Goal: Task Accomplishment & Management: Use online tool/utility

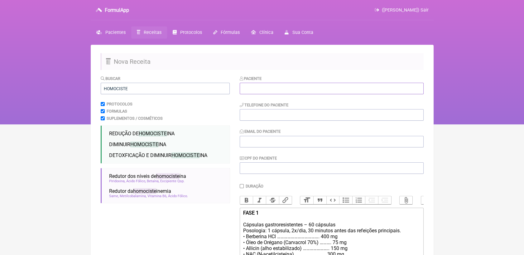
click at [284, 93] on input "text" at bounding box center [331, 89] width 184 height 12
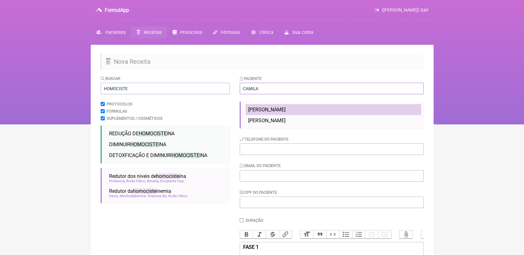
type input "CAMILA"
click at [284, 108] on span "[PERSON_NAME]" at bounding box center [266, 110] width 37 height 6
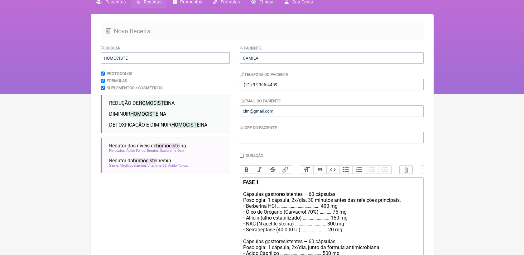
scroll to position [138, 0]
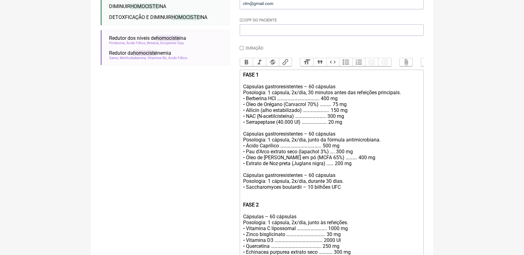
drag, startPoint x: 243, startPoint y: 81, endPoint x: 345, endPoint y: 197, distance: 154.5
click at [345, 197] on div "FASE 1 Cápsulas gastroresistentes – 60 cápsulas Posologia: 1 cápsula, 2x/dia, 3…" at bounding box center [331, 255] width 177 height 367
copy div "FASE 1 Cápsulas gastroresistentes – 60 cápsulas Posologia: 1 cápsula, 2x/dia, 3…"
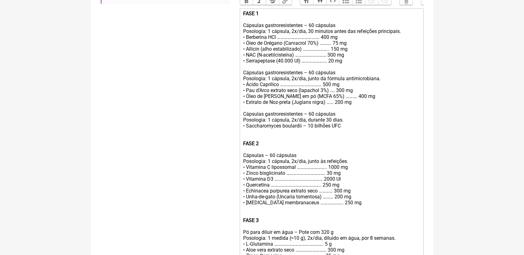
scroll to position [242, 0]
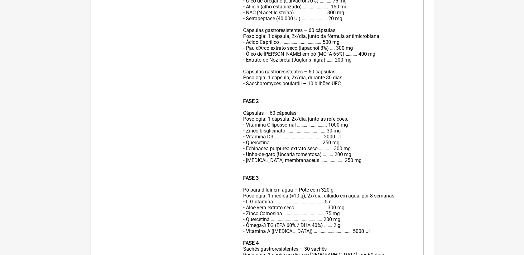
click at [364, 159] on div "FASE 1 Cápsulas gastroresistentes – 60 cápsulas Posologia: 1 cápsula, 2x/dia, 3…" at bounding box center [331, 151] width 177 height 367
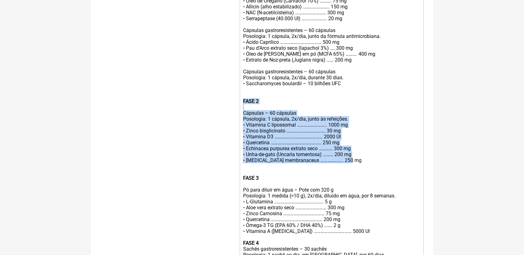
drag, startPoint x: 352, startPoint y: 176, endPoint x: 243, endPoint y: 114, distance: 125.2
click at [243, 114] on div "FASE 1 Cápsulas gastroresistentes – 60 cápsulas Posologia: 1 cápsula, 2x/dia, 3…" at bounding box center [331, 151] width 177 height 367
copy div "FASE 2 Cápsulas – 60 cápsulas Posologia: 1 cápsula, 2x/dia, junto às refeições.…"
click at [375, 158] on div "FASE 1 Cápsulas gastroresistentes – 60 cápsulas Posologia: 1 cápsula, 2x/dia, 3…" at bounding box center [331, 151] width 177 height 367
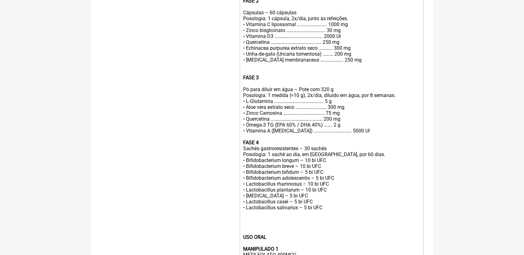
scroll to position [346, 0]
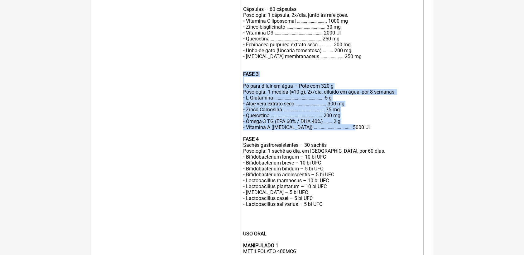
drag, startPoint x: 243, startPoint y: 87, endPoint x: 350, endPoint y: 141, distance: 120.2
click at [350, 141] on div "FASE 1 Cápsulas gastroresistentes – 60 cápsulas Posologia: 1 cápsula, 2x/dia, 3…" at bounding box center [331, 47] width 177 height 367
copy div "FASE 3 Pó para diluir em água – Pote com 320 g Posologia: 1 medida (≈10 g), 2x/…"
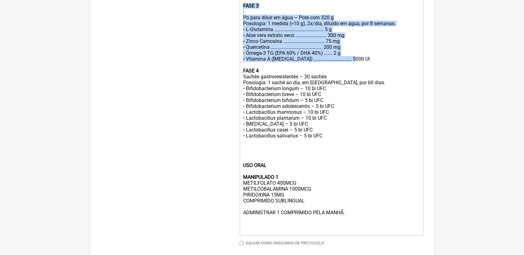
scroll to position [415, 0]
drag, startPoint x: 242, startPoint y: 85, endPoint x: 323, endPoint y: 153, distance: 105.5
copy div "FASE 4 Sachês gastroresistentes – 30 sachês Posologia: 1 sachê ao dia, em jejum…"
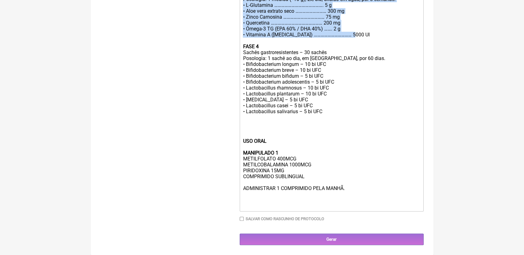
scroll to position [458, 0]
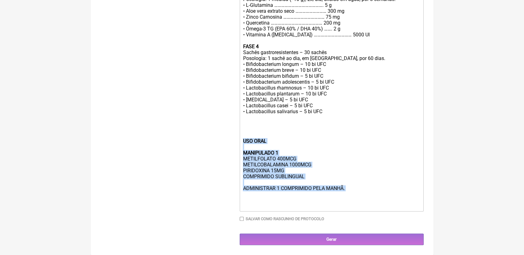
drag, startPoint x: 241, startPoint y: 138, endPoint x: 346, endPoint y: 192, distance: 117.6
copy div "USO ORAL MANIPULADO 1 METILFOLATO 400MCG METILCOBALAMINA 1000MCG PIRIDOXINA 15M…"
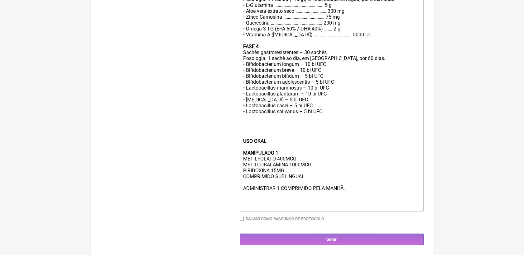
click at [356, 191] on div "USO ORAL MANIPULADO 1 METILFOLATO 400MCG METILCOBALAMINA 1000MCG PIRIDOXINA 15M…" at bounding box center [331, 173] width 177 height 71
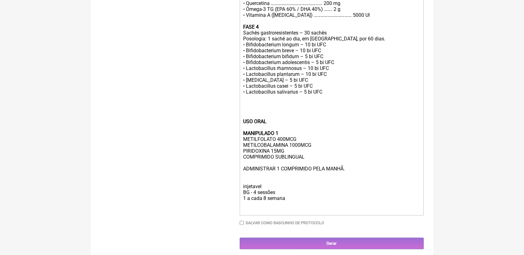
type trix-editor "<div><strong>FASE 1</strong><br><br>Cápsulas gastroresistentes – 60 cápsulas<br…"
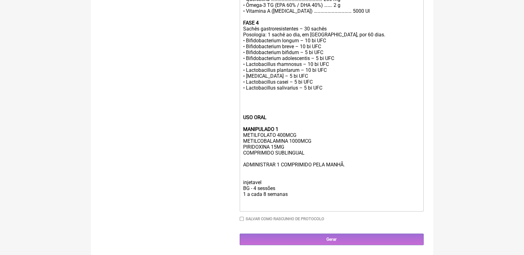
scroll to position [483, 0]
click at [366, 238] on input "Gerar" at bounding box center [331, 240] width 184 height 12
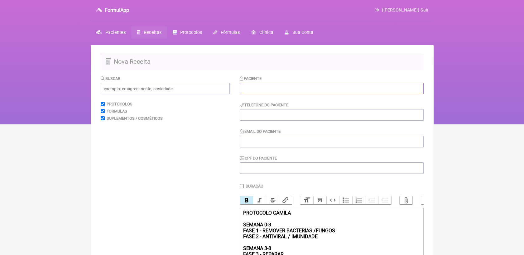
click at [262, 88] on input "text" at bounding box center [331, 89] width 184 height 12
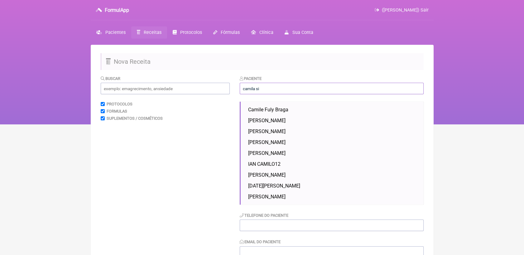
type input "camila sil"
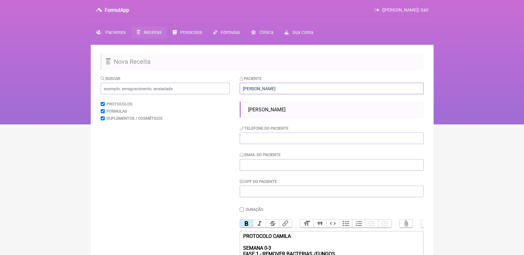
drag, startPoint x: 258, startPoint y: 88, endPoint x: 227, endPoint y: 86, distance: 30.9
click at [227, 86] on form "Buscar Protocolos Formulas Suplementos / Cosméticos Paciente camila sil Camila …" at bounding box center [262, 225] width 323 height 301
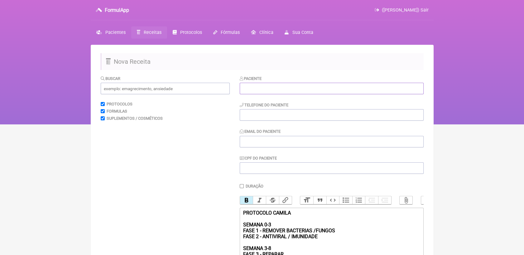
paste input "[PERSON_NAME]"
type input "[PERSON_NAME]"
click at [272, 120] on input "tel" at bounding box center [331, 115] width 184 height 12
paste input "[PHONE_NUMBER]"
type input "[PHONE_NUMBER]"
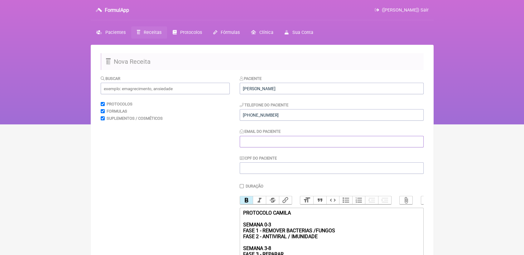
click at [280, 144] on input "Email do Paciente" at bounding box center [331, 142] width 184 height 12
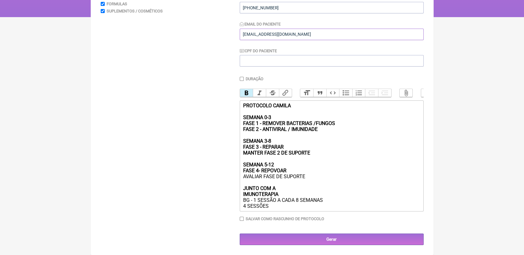
scroll to position [117, 0]
type input "[EMAIL_ADDRESS][DOMAIN_NAME]"
click at [334, 237] on input "Gerar" at bounding box center [331, 240] width 184 height 12
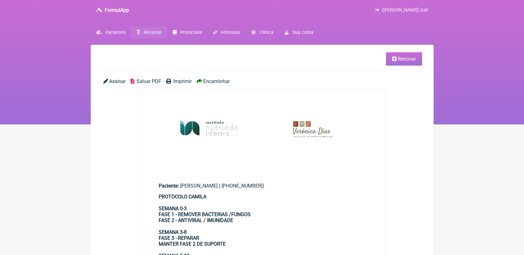
click at [146, 83] on span "Salvar PDF" at bounding box center [148, 81] width 25 height 6
click at [401, 62] on link "Renovar" at bounding box center [404, 58] width 36 height 13
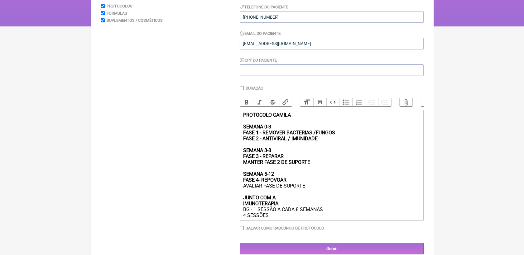
scroll to position [104, 0]
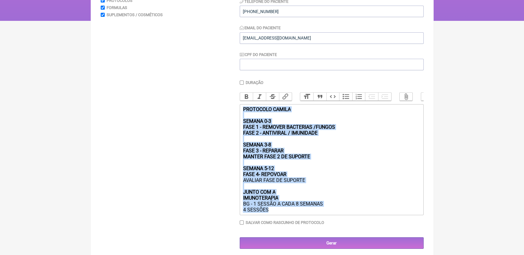
drag, startPoint x: 242, startPoint y: 118, endPoint x: 354, endPoint y: 229, distance: 158.1
click at [354, 229] on div "Duração Duração de 30 dias Bold Italic Strikethrough Link Heading Quote Code Bu…" at bounding box center [331, 154] width 184 height 149
paste trix-editor "FASE 1</strong><br><br>Cápsulas gastroresistentes – 60 cápsulas<br>Posologia: 1…"
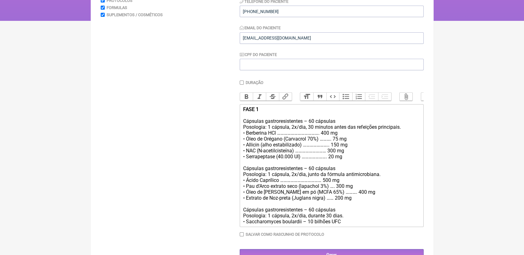
scroll to position [130, 0]
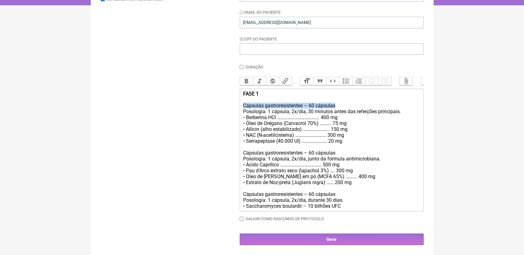
drag, startPoint x: 242, startPoint y: 101, endPoint x: 336, endPoint y: 103, distance: 94.1
click at [336, 103] on trix-editor "FASE 1 Cápsulas gastroresistentes – 60 cápsulas Posologia: 1 cápsula, 2x/dia, 3…" at bounding box center [331, 150] width 184 height 123
click at [242, 77] on button "Bold" at bounding box center [246, 81] width 13 height 8
drag, startPoint x: 242, startPoint y: 151, endPoint x: 339, endPoint y: 154, distance: 97.2
click at [339, 154] on trix-editor "FASE 1 Cápsulas gastroresistentes – 60 cápsulas Posologia: 1 cápsula, 2x/dia, 3…" at bounding box center [331, 150] width 184 height 123
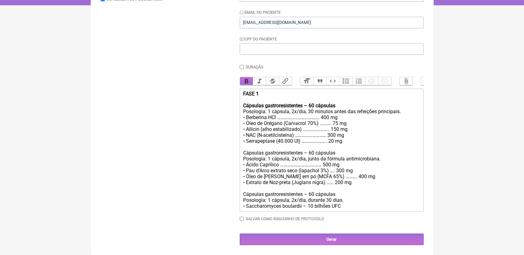
click at [245, 77] on button "Bold" at bounding box center [246, 81] width 13 height 8
drag, startPoint x: 243, startPoint y: 194, endPoint x: 339, endPoint y: 194, distance: 96.2
click at [339, 194] on div "FASE 1 Cápsulas gastroresistentes – 60 cápsulas Posologia: 1 cápsula, 2x/dia, 3…" at bounding box center [331, 150] width 177 height 118
click at [249, 77] on button "Bold" at bounding box center [246, 81] width 13 height 8
click at [390, 211] on trix-editor "FASE 1 Cápsulas gastroresistentes – 60 cápsulas Posologia: 1 cápsula, 2x/dia, 3…" at bounding box center [331, 150] width 184 height 123
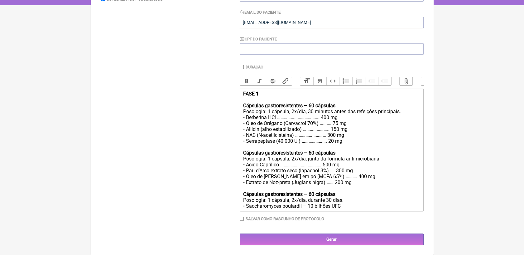
click at [255, 96] on div "FASE 1 Cápsulas gastroresistentes – 60 cápsulas Posologia: 1 cápsula, 2x/dia, 3…" at bounding box center [331, 150] width 177 height 118
type trix-editor "<div><strong>FASE 1</strong><br>MANIPULADOS <br><br><strong>Cápsulas gastroresi…"
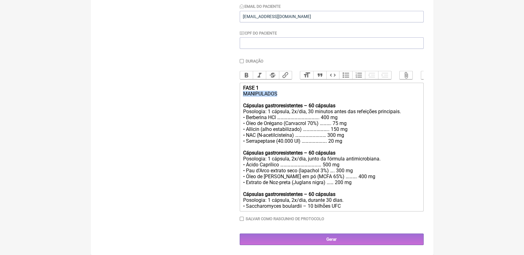
drag, startPoint x: 279, startPoint y: 97, endPoint x: 242, endPoint y: 98, distance: 37.1
click at [242, 98] on trix-editor "FASE 1 MANIPULADOS Cápsulas gastroresistentes – 60 cápsulas Posologia: 1 cápsul…" at bounding box center [331, 147] width 184 height 129
click at [244, 75] on button "Bold" at bounding box center [246, 75] width 13 height 8
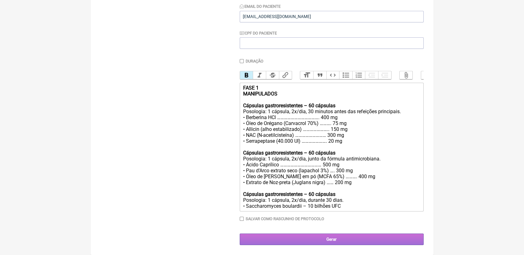
click at [332, 245] on input "Gerar" at bounding box center [331, 240] width 184 height 12
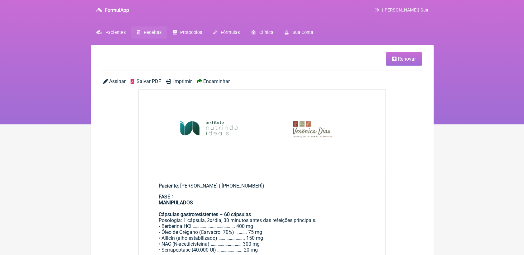
click at [140, 81] on span "Salvar PDF" at bounding box center [148, 81] width 25 height 6
click at [369, 147] on img at bounding box center [262, 131] width 247 height 82
click at [393, 63] on link "Renovar" at bounding box center [404, 58] width 36 height 13
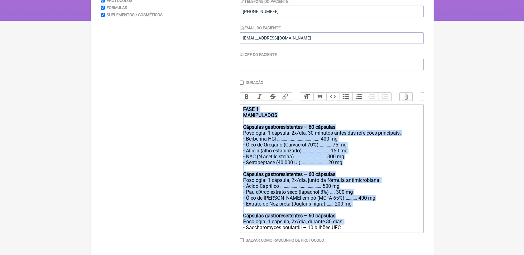
scroll to position [136, 0]
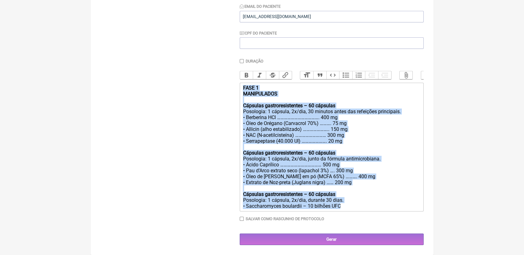
drag, startPoint x: 242, startPoint y: 116, endPoint x: 351, endPoint y: 209, distance: 143.4
click at [351, 209] on trix-editor "FASE 1 MANIPULADOS Cápsulas gastroresistentes – 60 cápsulas Posologia: 1 cápsul…" at bounding box center [331, 147] width 184 height 129
paste trix-editor "2</strong><br><br>Cápsulas – 60 cápsulas<br>Posologia: 1 cápsula, 2x/dia, junto…"
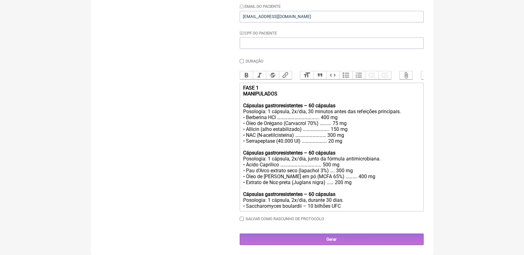
scroll to position [78, 0]
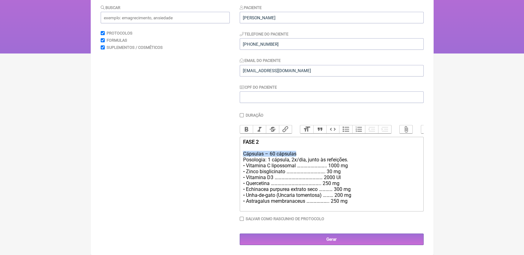
drag, startPoint x: 243, startPoint y: 153, endPoint x: 304, endPoint y: 153, distance: 61.0
click at [304, 153] on div "FASE 2 Cápsulas – 60 cápsulas Posologia: 1 cápsula, 2x/dia, junto às refeições.…" at bounding box center [331, 171] width 177 height 65
click at [248, 126] on button "Bold" at bounding box center [246, 130] width 13 height 8
click at [244, 146] on div "FASE 2 Cápsulas – 60 cápsulas Posologia: 1 cápsula, 2x/dia, junto às refeições.…" at bounding box center [331, 171] width 177 height 65
type trix-editor "<div><strong>FASE 2</strong><br>MANIPULADO<br><br><strong>Cápsulas – 60 cápsula…"
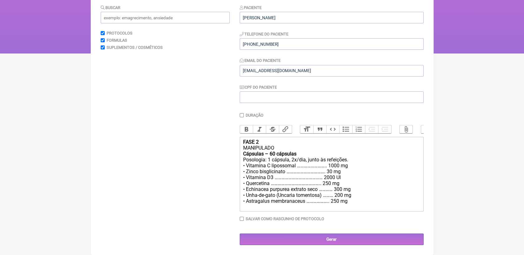
scroll to position [81, 0]
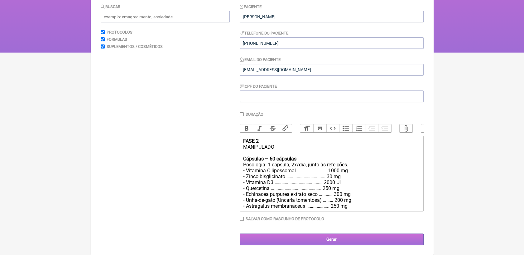
click at [346, 236] on input "Gerar" at bounding box center [331, 240] width 184 height 12
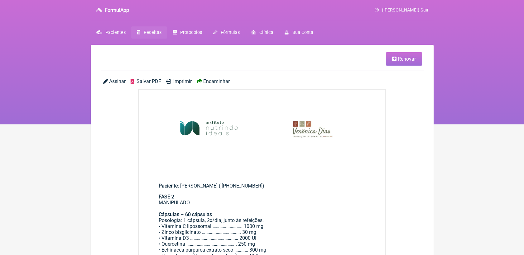
click at [149, 83] on span "Salvar PDF" at bounding box center [148, 81] width 25 height 6
drag, startPoint x: 422, startPoint y: 190, endPoint x: 414, endPoint y: 182, distance: 11.5
click at [399, 59] on span "Renovar" at bounding box center [406, 59] width 18 height 6
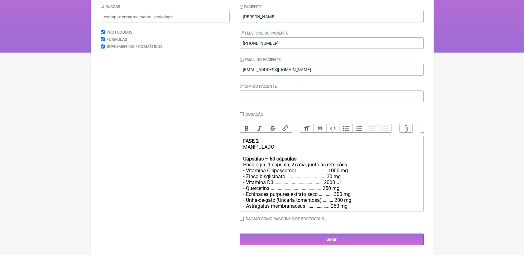
scroll to position [81, 0]
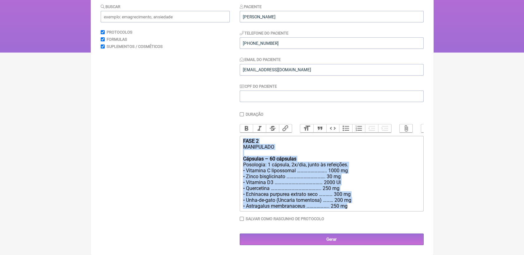
drag, startPoint x: 243, startPoint y: 139, endPoint x: 373, endPoint y: 209, distance: 148.1
click at [373, 209] on trix-editor "FASE 2 MANIPULADO Cápsulas – 60 cápsulas Posologia: 1 cápsula, 2x/dia, junto às…" at bounding box center [331, 174] width 184 height 76
paste trix-editor "3</strong><br><br>Pó para diluir em água – Pote com 320 g<br>Posologia: 1 medid…"
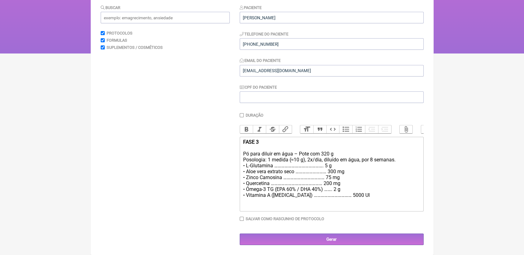
scroll to position [78, 0]
click at [254, 146] on div "FASE 3 Pó para diluir em água – Pote com 320 g Posologia: 1 medida (≈10 g), 2x/…" at bounding box center [331, 168] width 177 height 59
type trix-editor "<div><strong>FASE 3</strong><br>MANIPULADO&nbsp;<br>Pó para diluir em água – Po…"
drag, startPoint x: 274, startPoint y: 149, endPoint x: 231, endPoint y: 149, distance: 43.6
click at [231, 149] on form "Buscar Protocolos Formulas Suplementos / Cosméticos Paciente Camila Lima da Sil…" at bounding box center [262, 124] width 323 height 241
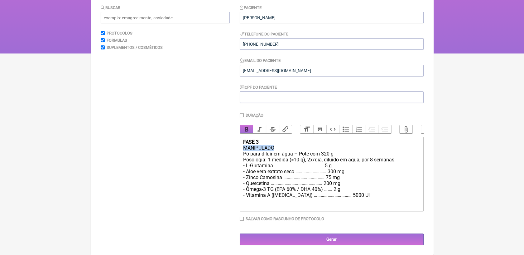
click at [244, 126] on button "Bold" at bounding box center [246, 130] width 13 height 8
click at [355, 198] on div "FASE 3 MANIPULADO Pó para diluir em água – Pote com 320 g Posologia: 1 medida (…" at bounding box center [331, 168] width 177 height 59
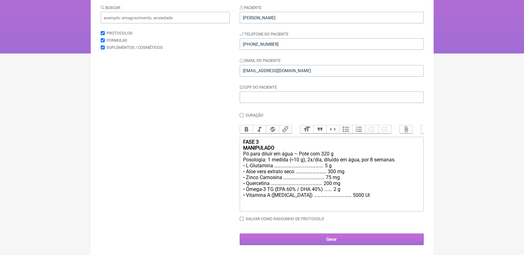
click at [358, 238] on input "Gerar" at bounding box center [331, 240] width 184 height 12
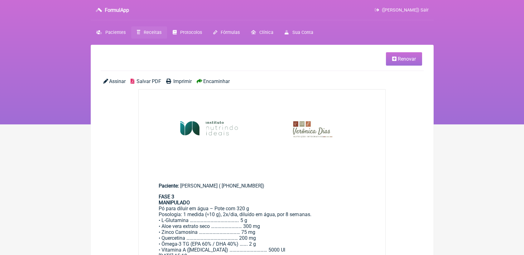
click at [152, 79] on span "Salvar PDF" at bounding box center [148, 81] width 25 height 6
click at [390, 162] on main "Renovar Assinar Salvar PDF Imprimir Encaminhar Paciente: [PERSON_NAME] ( [PHONE…" at bounding box center [262, 255] width 343 height 421
click at [396, 59] on link "Renovar" at bounding box center [404, 58] width 36 height 13
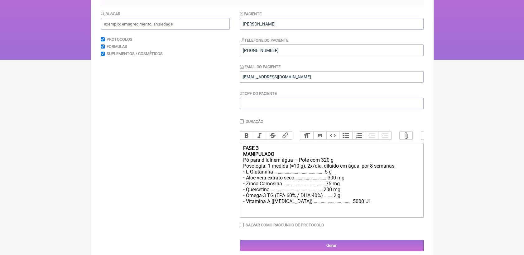
scroll to position [78, 0]
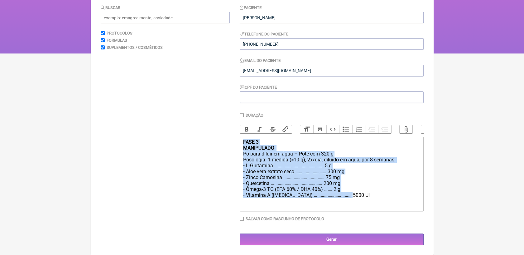
drag, startPoint x: 243, startPoint y: 143, endPoint x: 347, endPoint y: 203, distance: 120.3
click at [347, 203] on trix-editor "FASE 3 MANIPULADO Pó para diluir em água – Pote com 320 g Posologia: 1 medida (…" at bounding box center [331, 174] width 184 height 75
paste trix-editor "4</strong><br>Sachês gastroresistentes – 30 sachês<br>Posologia: 1 sachê ao dia…"
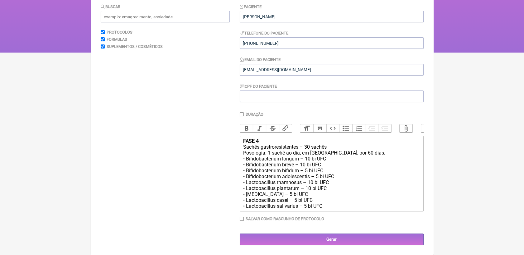
click at [265, 141] on div "FASE 4 Sachês gastroresistentes – 30 sachês Posologia: 1 sachê ao dia, em jejum…" at bounding box center [331, 173] width 177 height 71
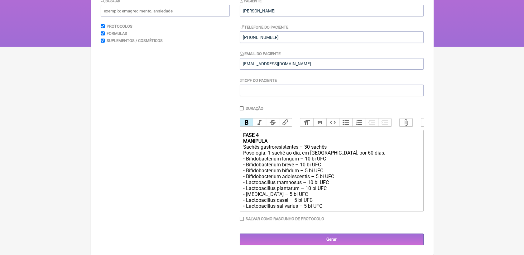
type trix-editor "<div><strong>FASE 4<br>MANIPULADO</strong><br>Sachês gastroresistentes – 30 sac…"
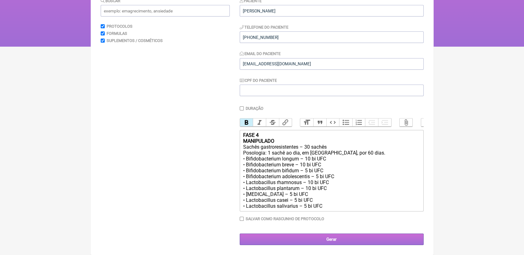
click at [337, 239] on input "Gerar" at bounding box center [331, 240] width 184 height 12
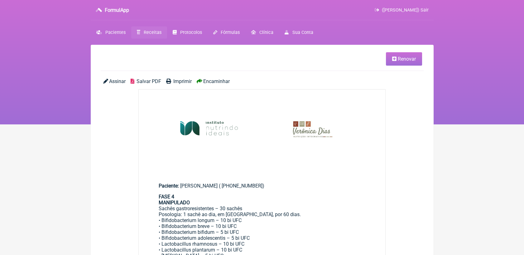
click at [152, 81] on span "Salvar PDF" at bounding box center [148, 81] width 25 height 6
click at [329, 173] on main "Paciente: [PERSON_NAME] ( [PHONE_NUMBER]) FASE 4 MANIPULADO Sachês gastroresist…" at bounding box center [262, 227] width 247 height 109
drag, startPoint x: 397, startPoint y: 58, endPoint x: 394, endPoint y: 57, distance: 3.4
click at [397, 58] on span "Renovar" at bounding box center [406, 59] width 18 height 6
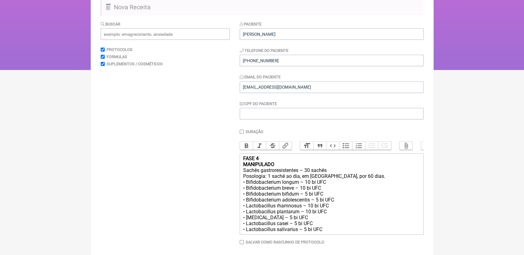
scroll to position [69, 0]
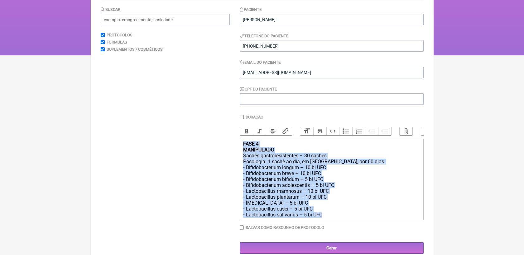
drag, startPoint x: 242, startPoint y: 152, endPoint x: 346, endPoint y: 237, distance: 134.7
click at [346, 235] on div "Duração Duração de 30 dias Bold Italic Strikethrough Link Heading Quote Code Bu…" at bounding box center [331, 175] width 184 height 120
paste trix-editor "USO ORAL<br><br>MANIPULADO 1</strong><br>METILFOLATO 400MCG<br>METILCOBALAMINA …"
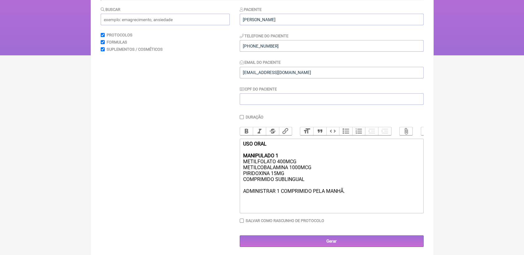
click at [284, 165] on div "USO ORAL MANIPULADO 1 METILFOLATO 400MCG METILCOBALAMINA 1000MCG [MEDICAL_DATA]…" at bounding box center [331, 170] width 177 height 59
type trix-editor "<div><strong>USO ORAL<br><br>MANIPULADO 1 - TODO O TRATAMENTO&nbsp;</strong><br…"
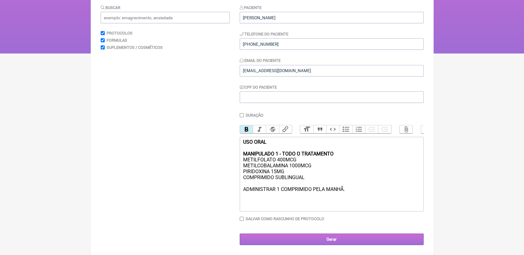
click at [359, 237] on input "Gerar" at bounding box center [331, 240] width 184 height 12
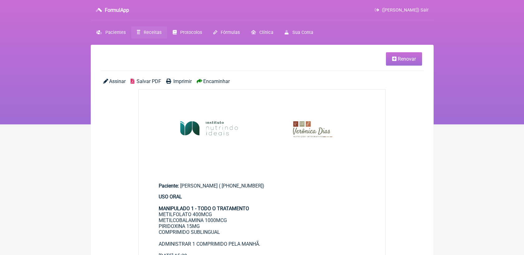
click at [155, 79] on span "Salvar PDF" at bounding box center [148, 81] width 25 height 6
click at [300, 73] on main "Renovar Assinar Salvar PDF Imprimir Encaminhar Paciente: [PERSON_NAME] ( [PHONE…" at bounding box center [262, 255] width 343 height 421
click at [156, 31] on span "Receitas" at bounding box center [153, 32] width 18 height 5
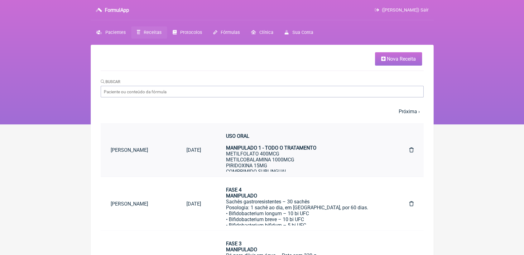
click at [267, 160] on div "USO ORAL MANIPULADO 1 - TODO O TRATAMENTO METILFOLATO 400MCG METILCOBALAMINA 10…" at bounding box center [305, 162] width 158 height 59
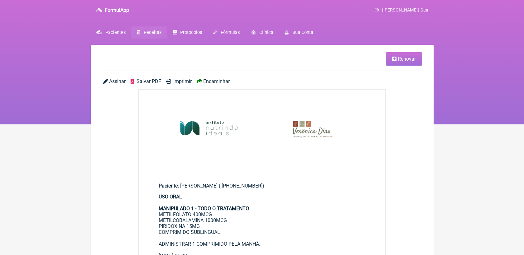
click at [406, 60] on span "Renovar" at bounding box center [406, 59] width 18 height 6
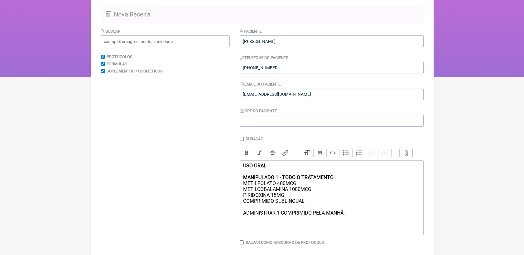
scroll to position [78, 0]
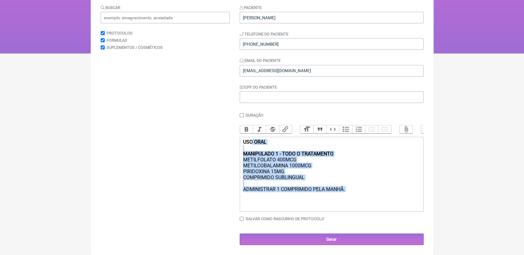
drag, startPoint x: 253, startPoint y: 141, endPoint x: 361, endPoint y: 201, distance: 123.8
click at [361, 201] on trix-editor "USO ORAL MANIPULADO 1 - TODO O TRATAMENTO METILFOLATO 400MCG METILCOBALAMINA 10…" at bounding box center [331, 174] width 184 height 75
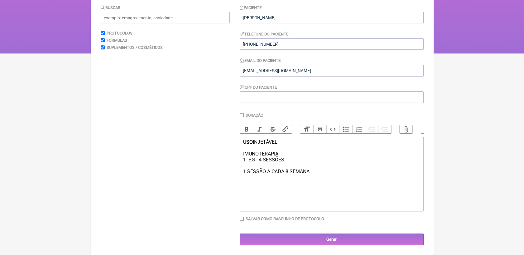
type trix-editor "<div><strong>USO</strong> INJETÁVEL&nbsp;<br><br>IMUNOTERAPIA<br>1- BG - 4 SESS…"
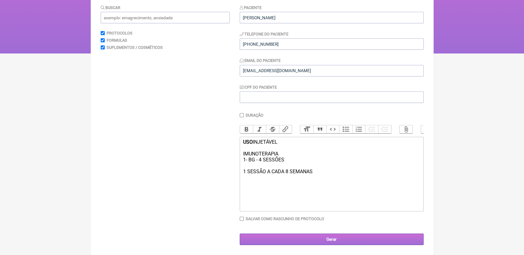
click at [364, 238] on input "Gerar" at bounding box center [331, 240] width 184 height 12
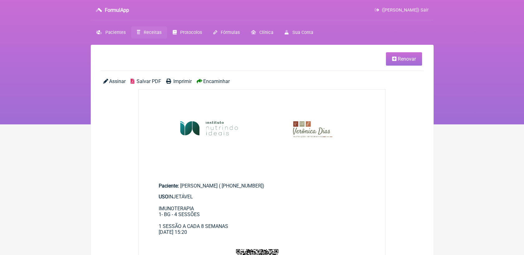
click at [146, 79] on span "Salvar PDF" at bounding box center [148, 81] width 25 height 6
click at [155, 33] on span "Receitas" at bounding box center [153, 32] width 18 height 5
